Goal: Task Accomplishment & Management: Use online tool/utility

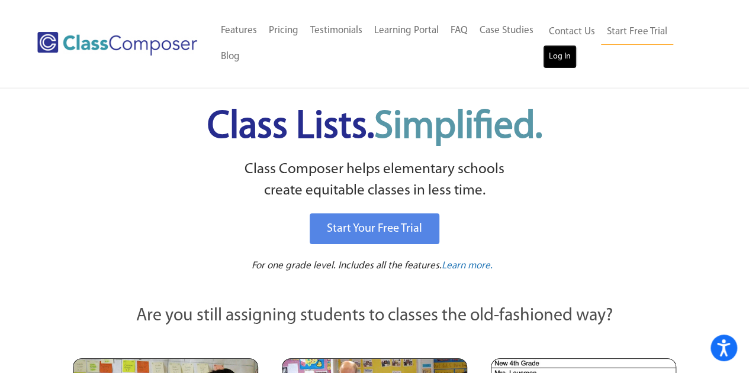
click at [562, 58] on link "Log In" at bounding box center [560, 57] width 34 height 24
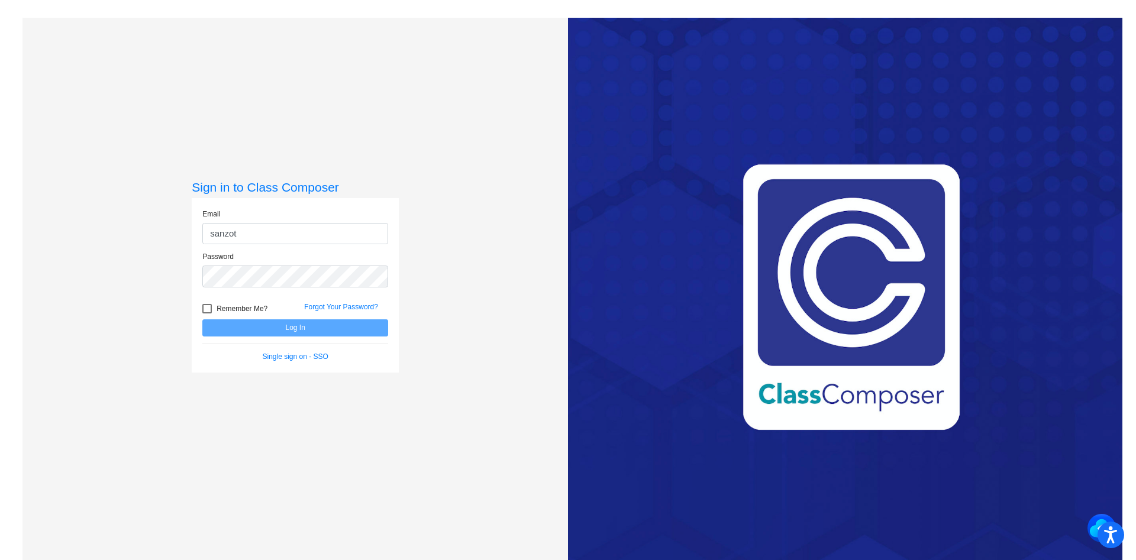
type input "[EMAIL_ADDRESS][DOMAIN_NAME]"
click at [202, 320] on button "Log In" at bounding box center [295, 328] width 186 height 17
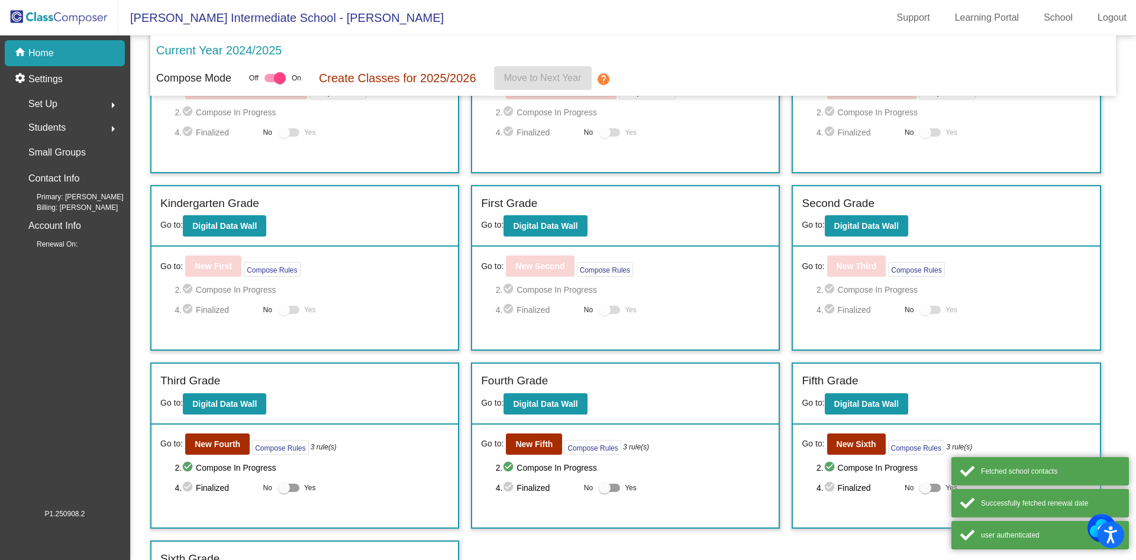
scroll to position [139, 0]
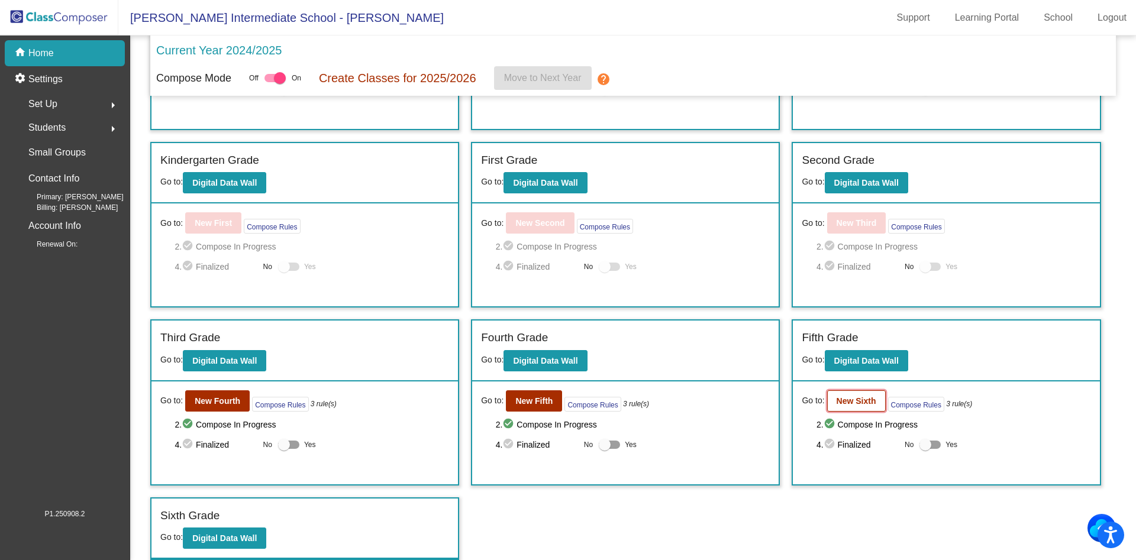
click at [856, 401] on b "New Sixth" at bounding box center [857, 401] width 40 height 9
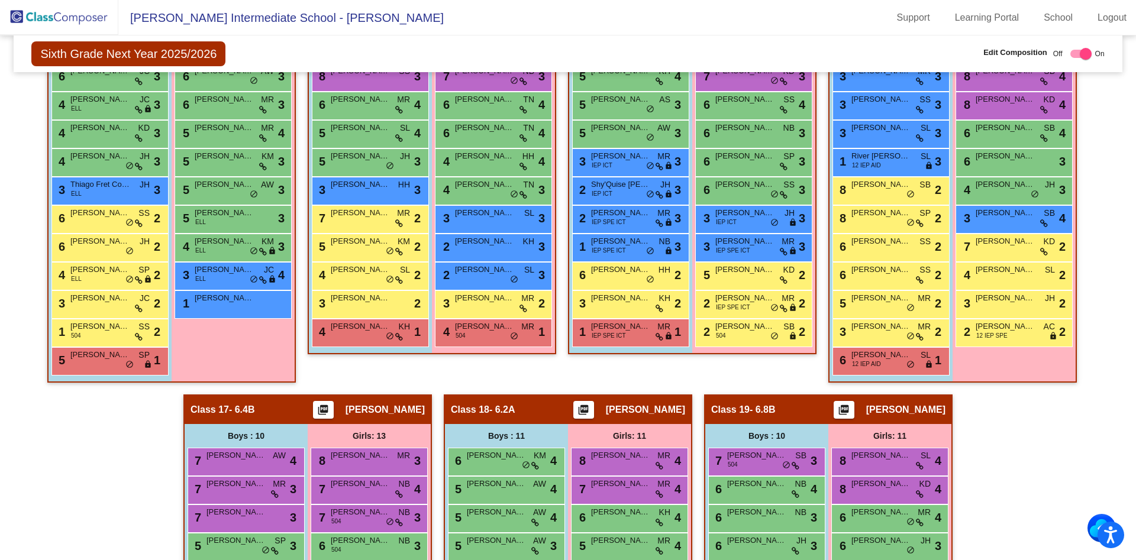
scroll to position [1826, 0]
click at [376, 301] on span "[PERSON_NAME]" at bounding box center [360, 298] width 59 height 12
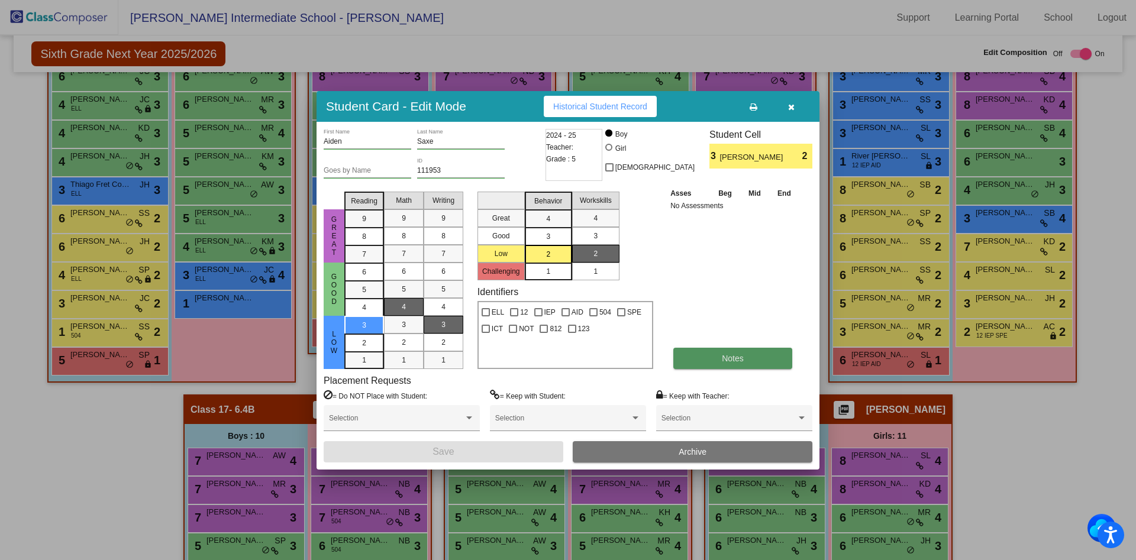
click at [715, 366] on button "Notes" at bounding box center [732, 358] width 119 height 21
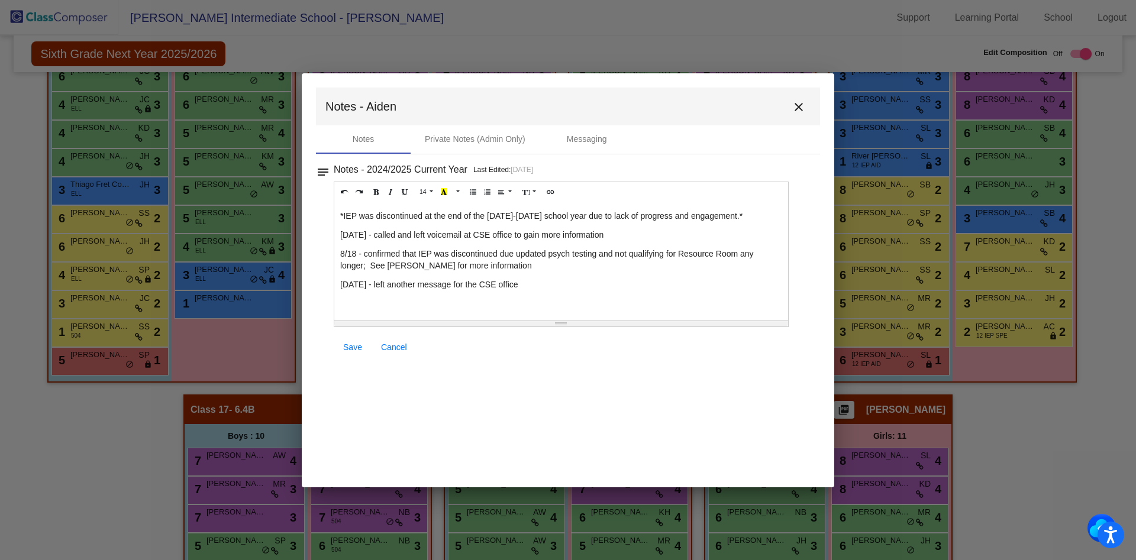
scroll to position [38, 0]
click at [591, 287] on p "[DATE] - left another message for the CSE office" at bounding box center [561, 283] width 442 height 12
